Goal: Task Accomplishment & Management: Manage account settings

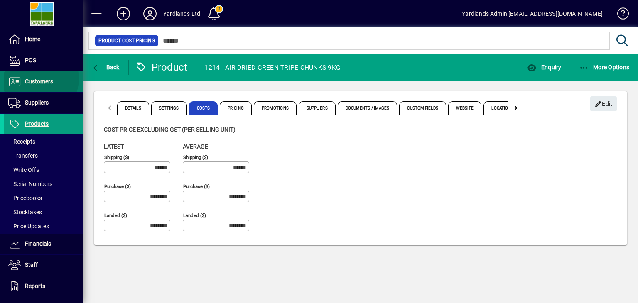
click at [38, 79] on span "Customers" at bounding box center [39, 81] width 28 height 7
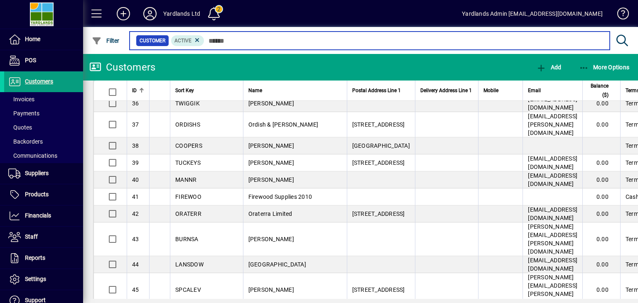
scroll to position [499, 0]
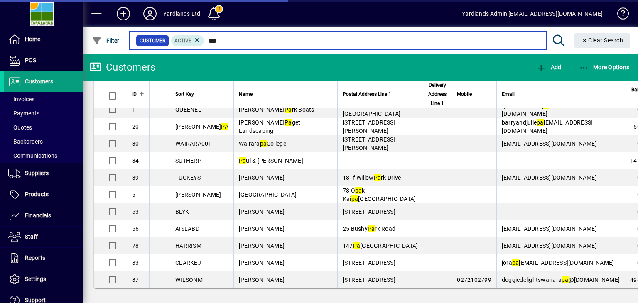
scroll to position [159, 0]
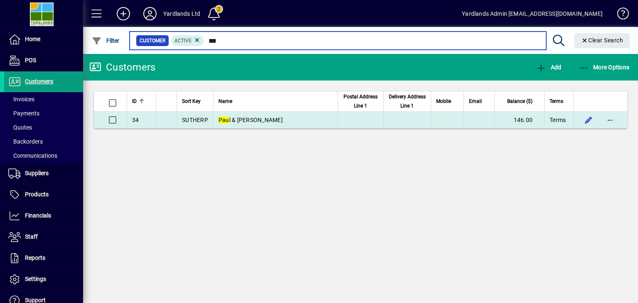
type input "***"
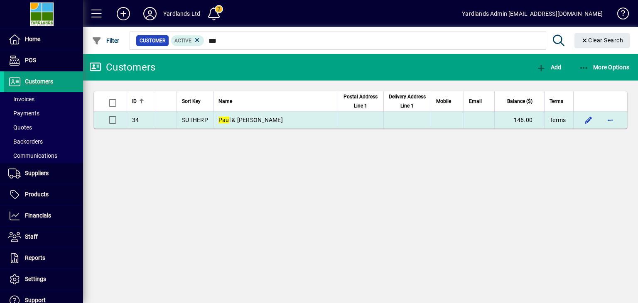
click at [241, 119] on span "Pau l & [PERSON_NAME]" at bounding box center [251, 120] width 64 height 7
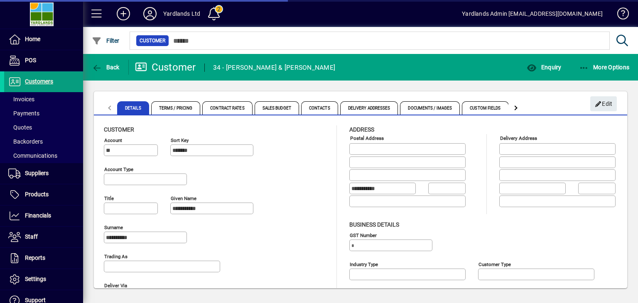
type input "**********"
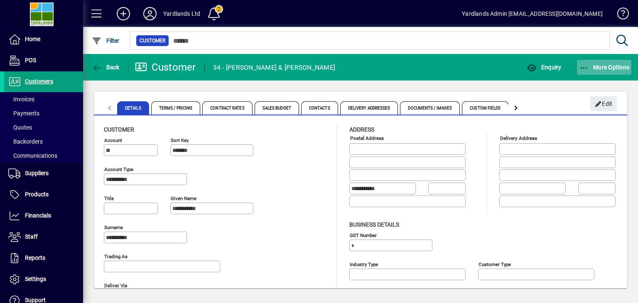
click at [583, 67] on icon "button" at bounding box center [584, 68] width 10 height 8
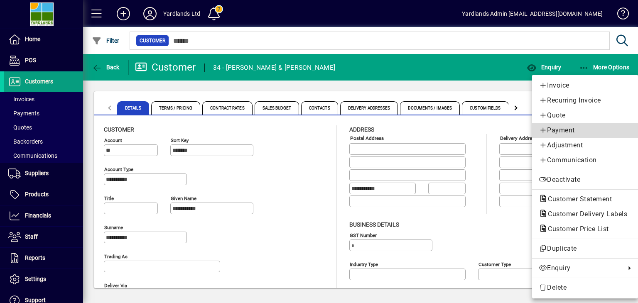
click at [568, 130] on span "Payment" at bounding box center [585, 131] width 93 height 10
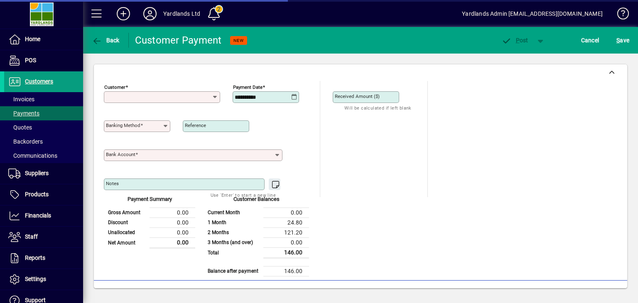
type input "**********"
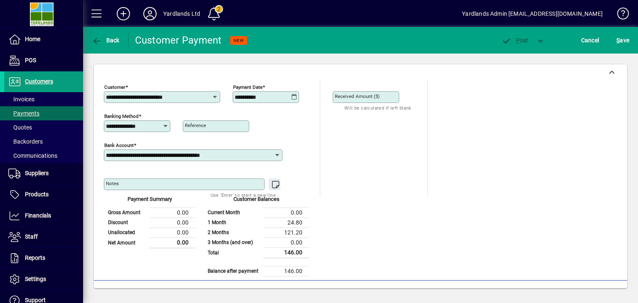
click at [166, 128] on icon at bounding box center [165, 126] width 6 height 7
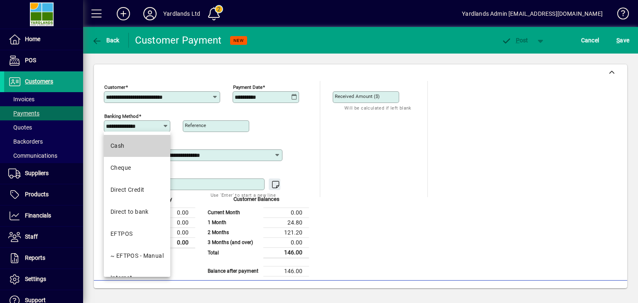
click at [128, 143] on mat-option "Cash" at bounding box center [137, 146] width 66 height 22
type input "****"
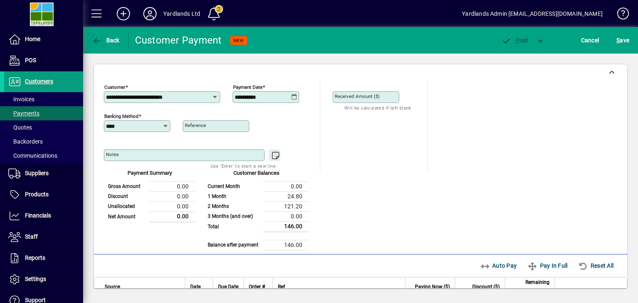
click at [356, 100] on input "Received Amount ($)" at bounding box center [367, 97] width 64 height 7
type input "*"
click at [32, 82] on span "Customers" at bounding box center [39, 81] width 28 height 7
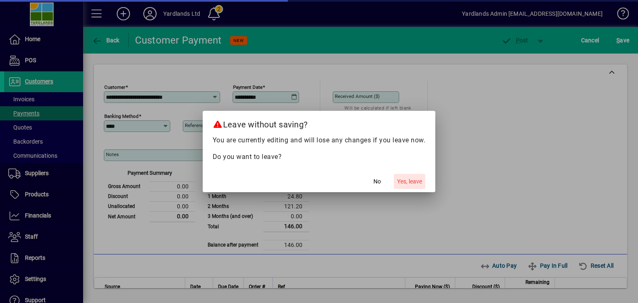
click at [416, 180] on span "Yes, leave" at bounding box center [409, 181] width 25 height 9
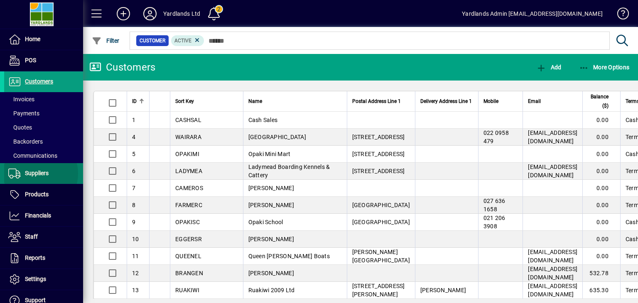
click at [37, 173] on span "Suppliers" at bounding box center [37, 173] width 24 height 7
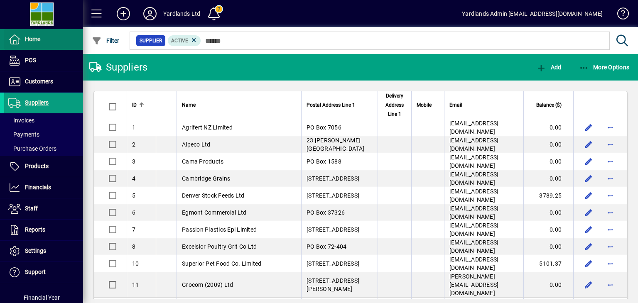
click at [24, 38] on span "Home" at bounding box center [22, 39] width 36 height 10
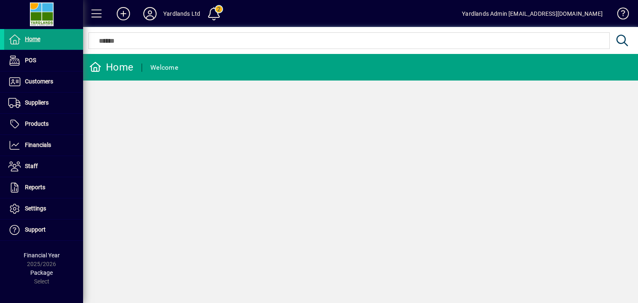
drag, startPoint x: 252, startPoint y: 0, endPoint x: 322, endPoint y: 128, distance: 146.4
click at [322, 128] on div "Home Welcome" at bounding box center [360, 178] width 555 height 249
drag, startPoint x: 386, startPoint y: 35, endPoint x: 256, endPoint y: 13, distance: 131.4
